Goal: Find specific page/section

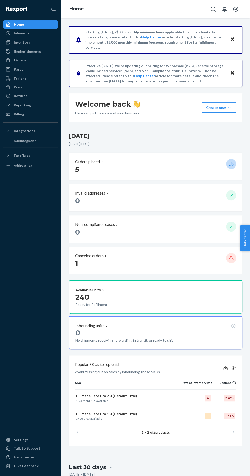
click at [16, 45] on div "Inventory" at bounding box center [31, 42] width 54 height 7
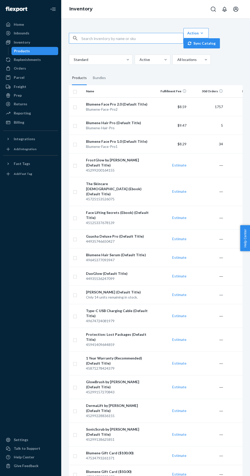
click at [128, 104] on div "Blumene Face Pro 2.0 (Default Title)" at bounding box center [118, 104] width 64 height 5
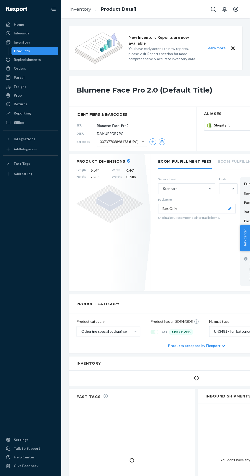
scroll to position [1, 0]
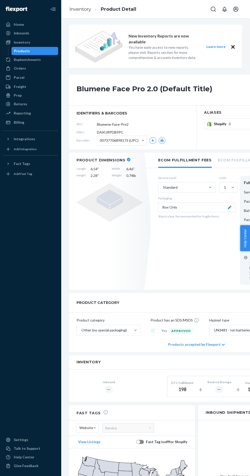
click at [24, 53] on div "Products" at bounding box center [22, 50] width 16 height 5
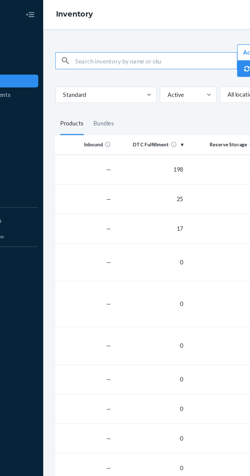
scroll to position [8, 0]
